Goal: Information Seeking & Learning: Check status

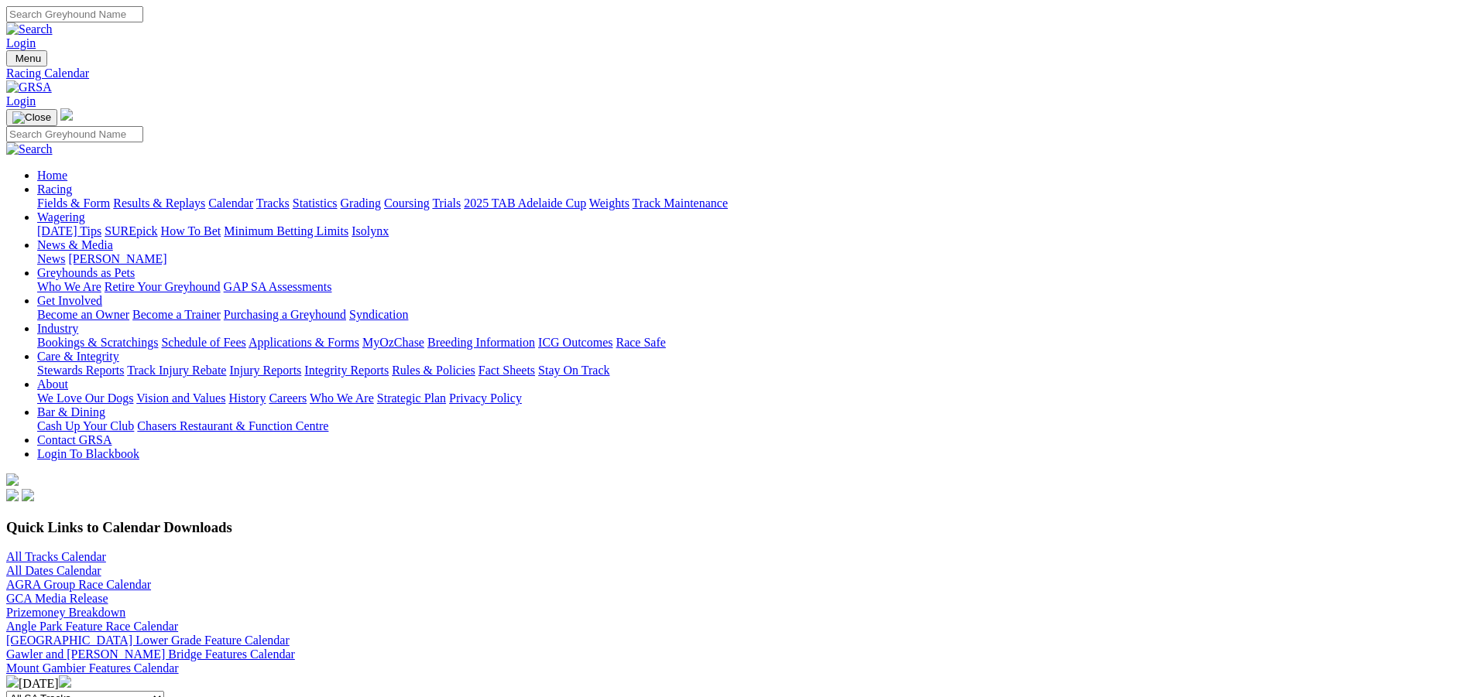
click at [110, 197] on link "Fields & Form" at bounding box center [73, 203] width 73 height 13
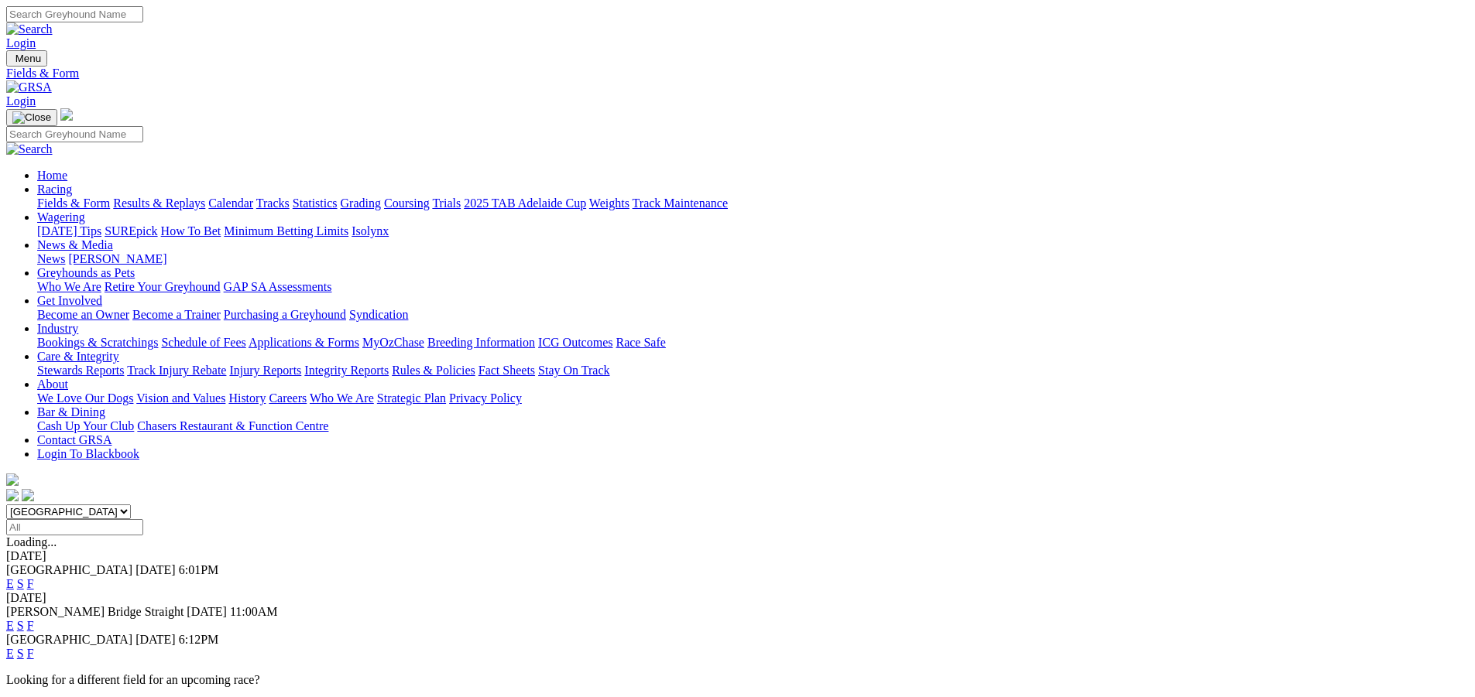
click at [34, 577] on link "F" at bounding box center [30, 583] width 7 height 13
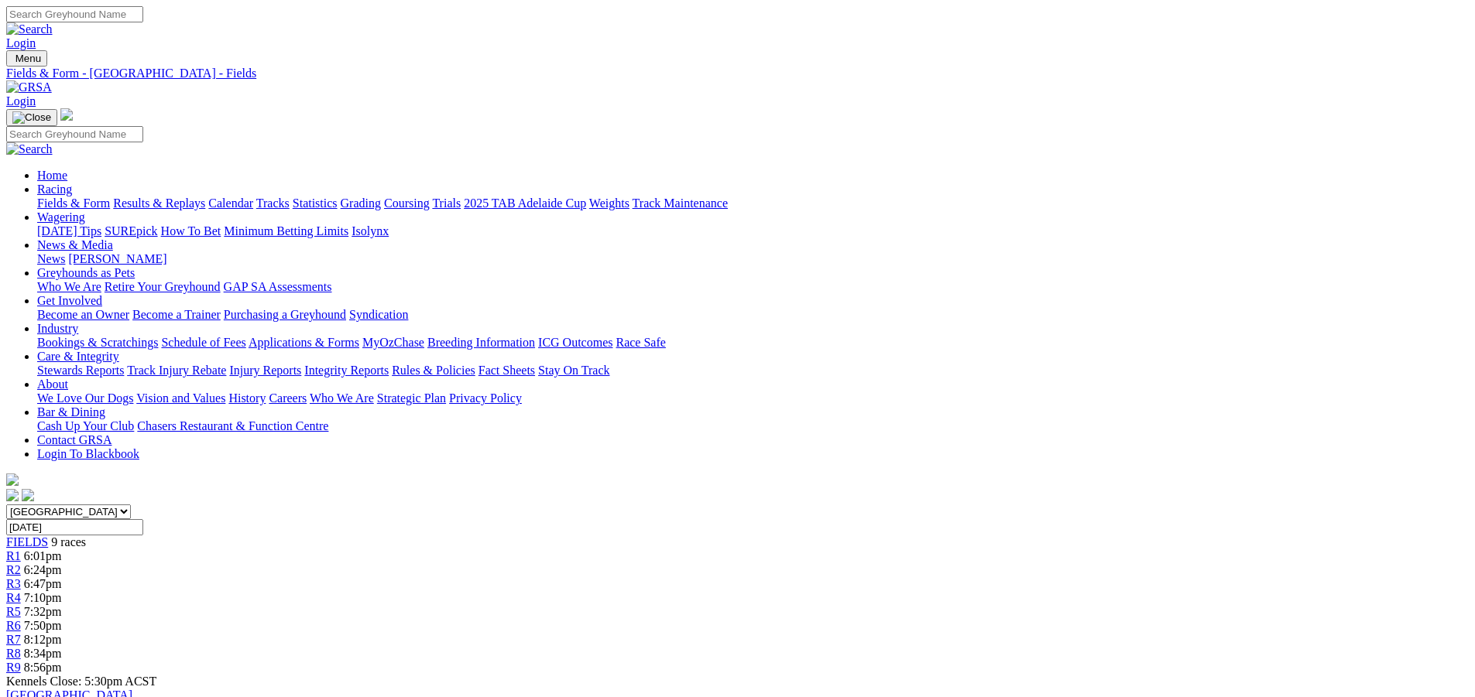
click at [205, 197] on link "Results & Replays" at bounding box center [159, 203] width 92 height 13
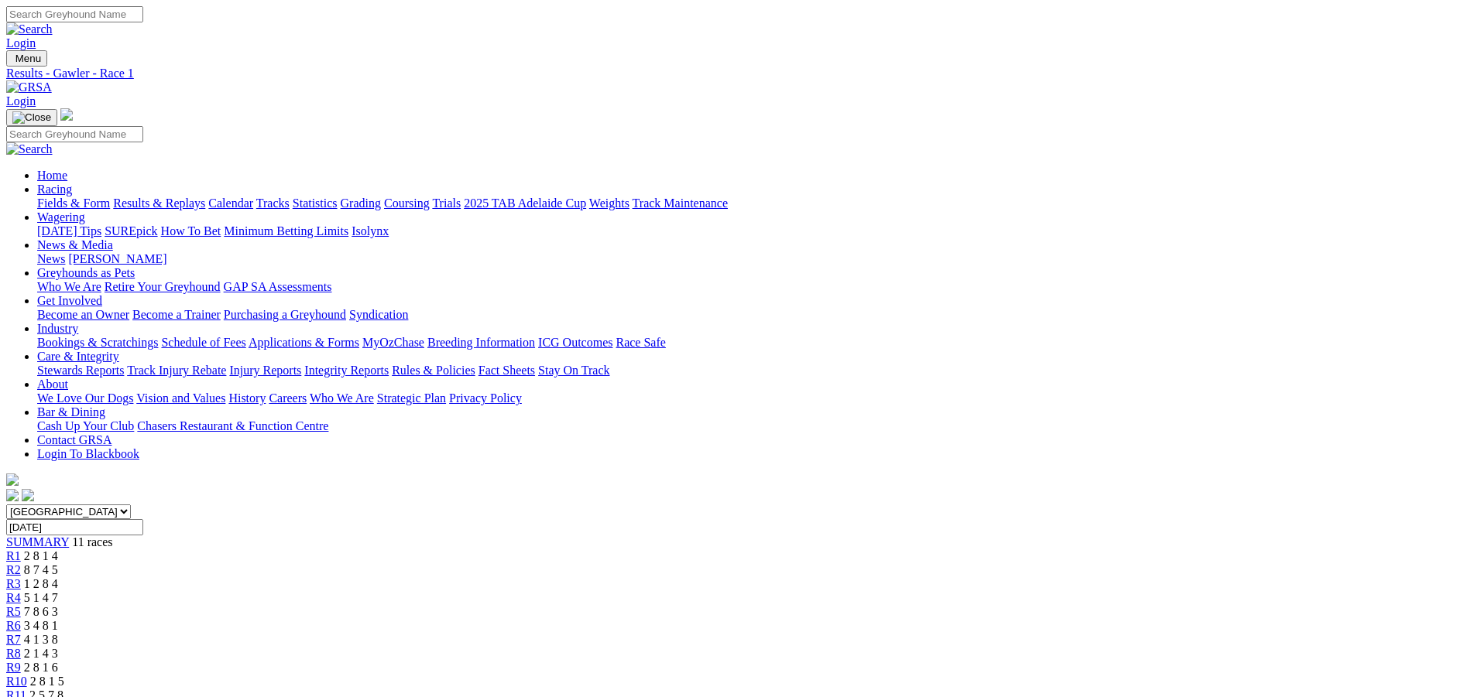
click at [389, 364] on link "Integrity Reports" at bounding box center [346, 370] width 84 height 13
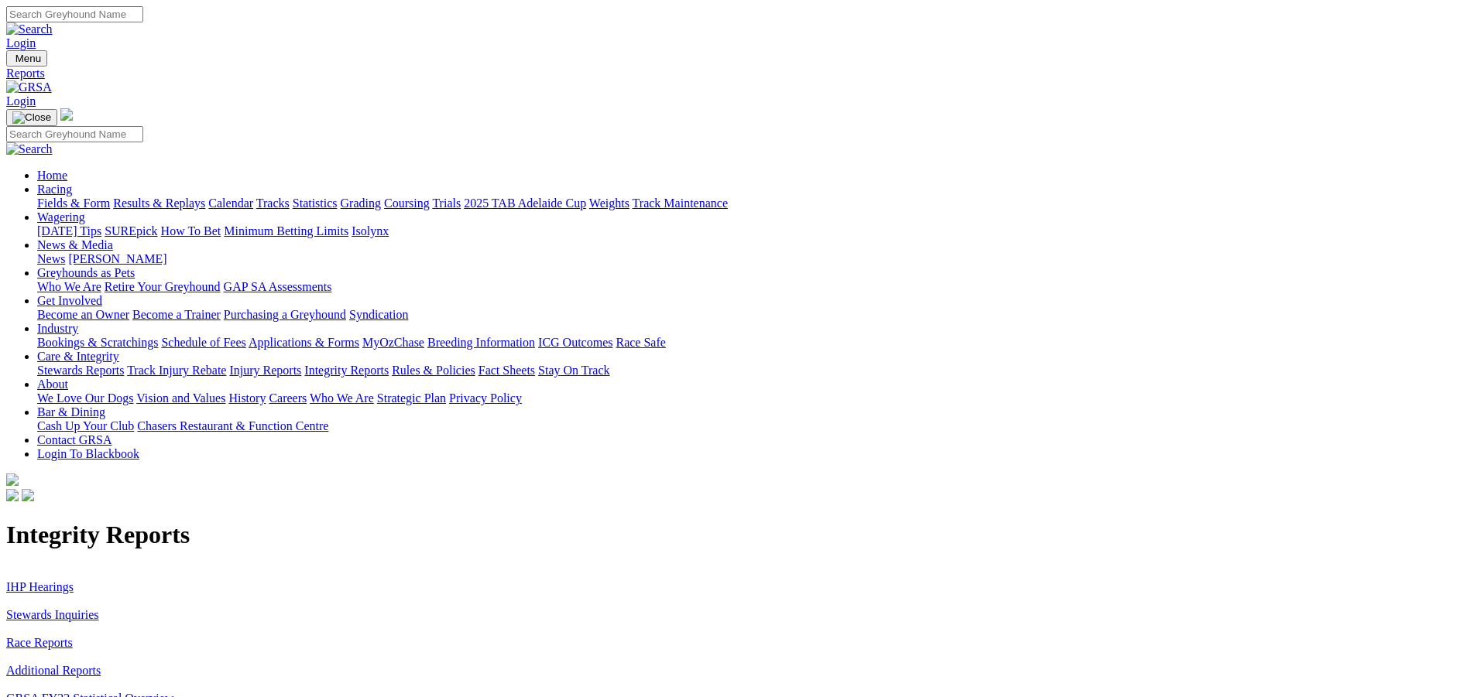
click at [99, 608] on link "Stewards Inquiries" at bounding box center [52, 614] width 93 height 13
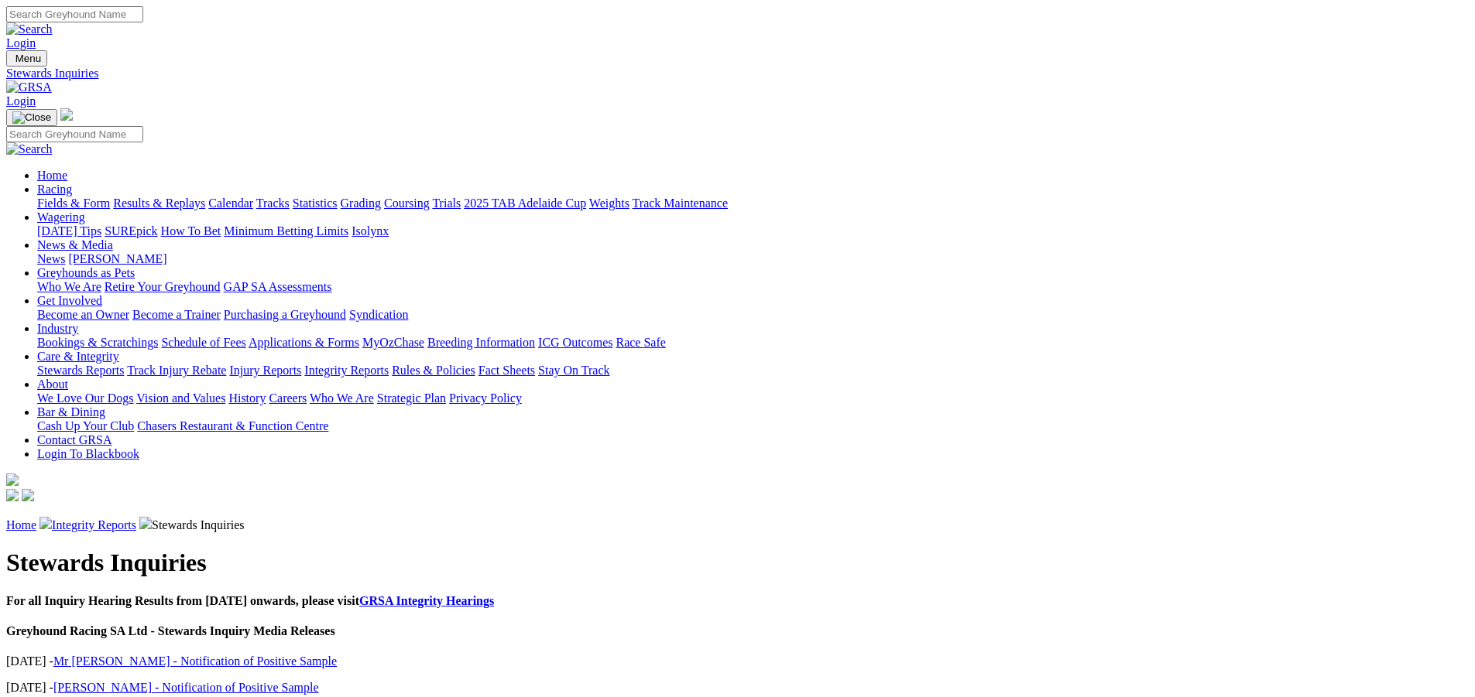
click at [494, 595] on link "GRSA Integrity Hearings" at bounding box center [426, 601] width 135 height 13
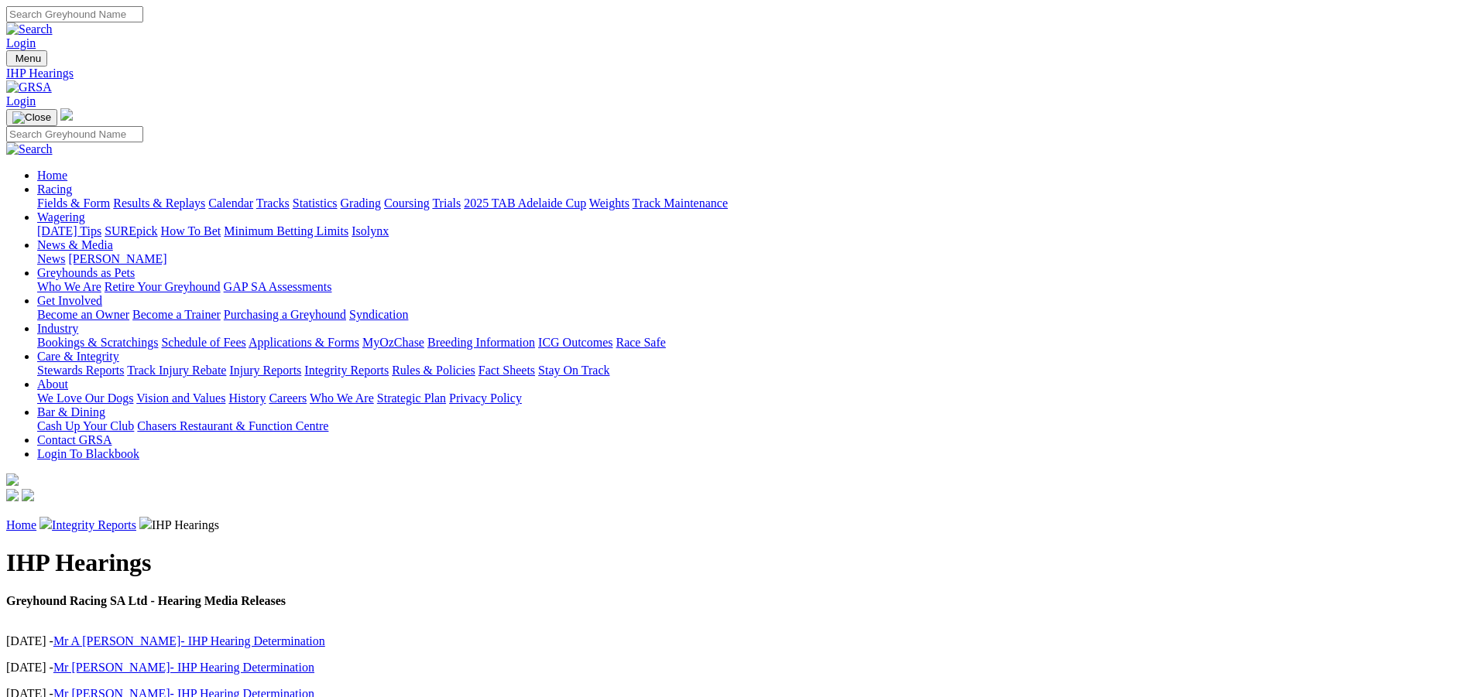
click at [52, 81] on img at bounding box center [29, 88] width 46 height 14
